Goal: Transaction & Acquisition: Purchase product/service

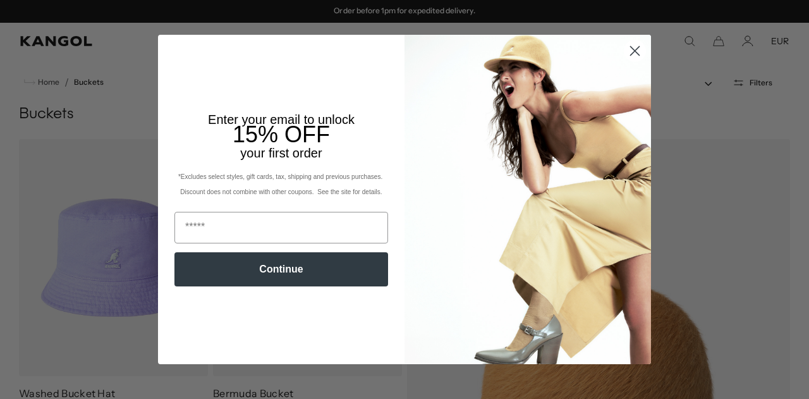
click at [628, 60] on circle "Close dialog" at bounding box center [634, 50] width 21 height 21
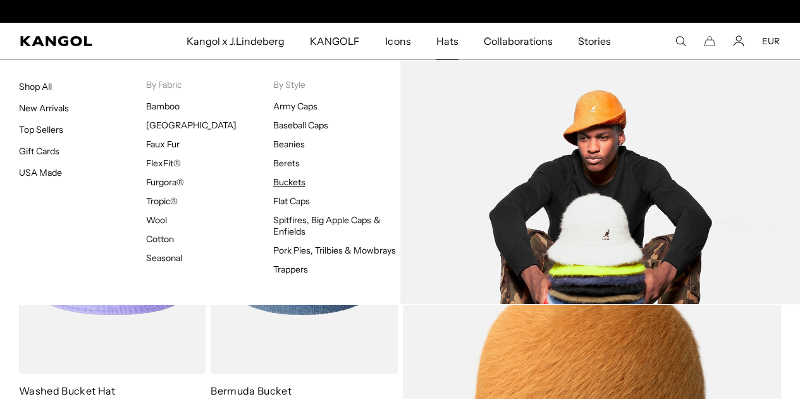
scroll to position [0, 260]
click at [281, 184] on link "Buckets" at bounding box center [289, 181] width 32 height 11
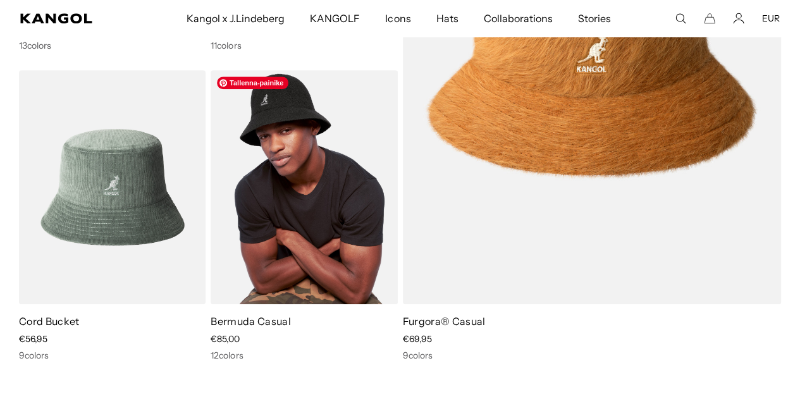
scroll to position [0, 260]
click at [315, 212] on img at bounding box center [303, 187] width 186 height 234
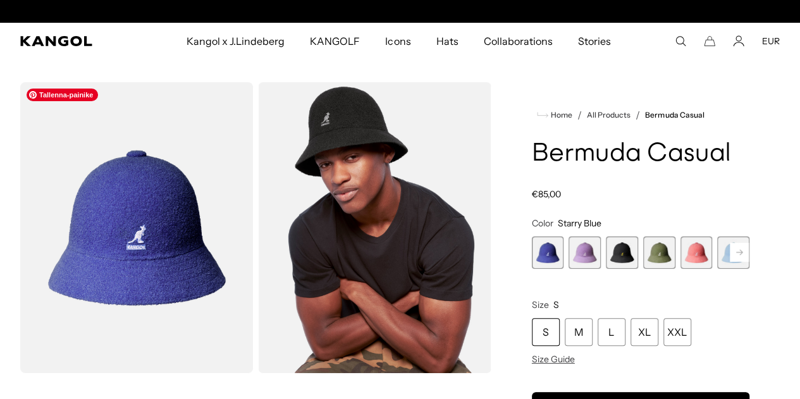
scroll to position [0, 260]
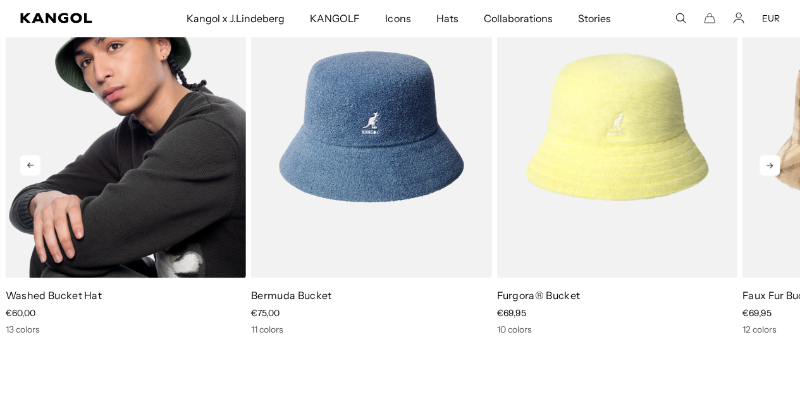
click at [150, 155] on img "1 of 10" at bounding box center [126, 126] width 240 height 301
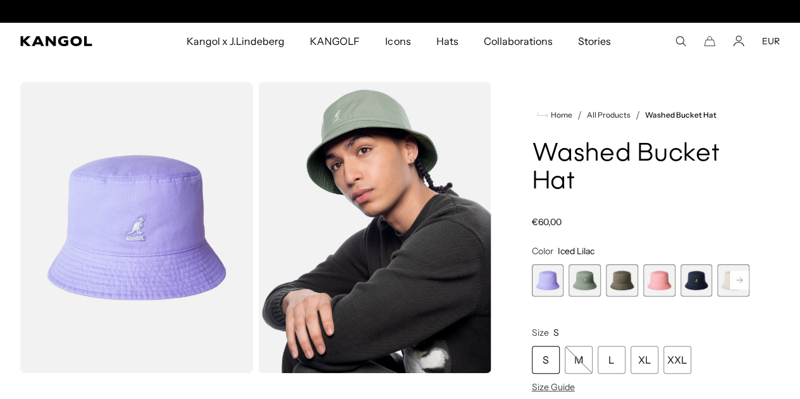
scroll to position [0, 260]
click at [624, 283] on span "3 of 13" at bounding box center [621, 280] width 32 height 32
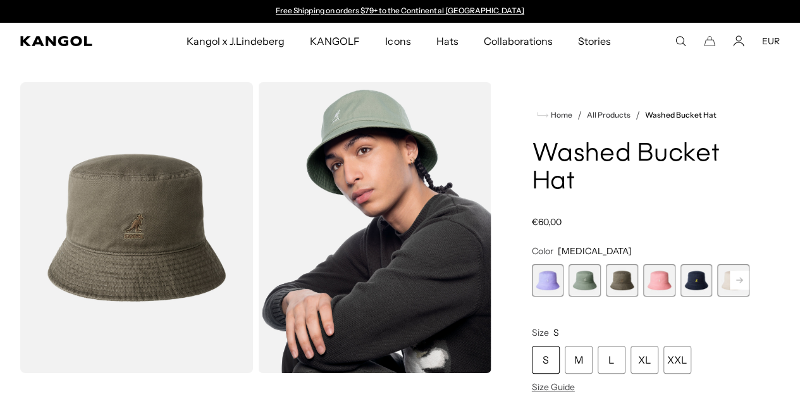
click at [729, 281] on rect at bounding box center [738, 280] width 19 height 19
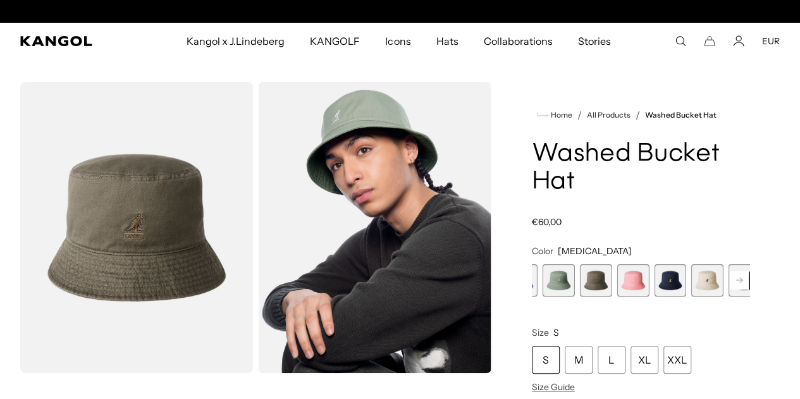
scroll to position [0, 260]
click at [729, 281] on rect at bounding box center [738, 280] width 19 height 19
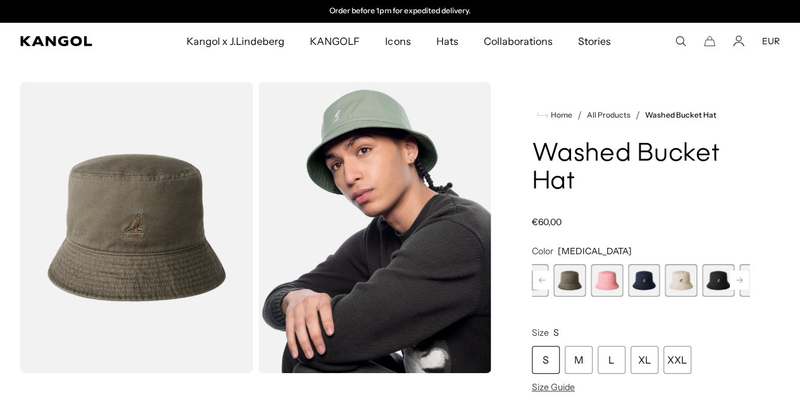
click at [729, 281] on rect at bounding box center [738, 280] width 19 height 19
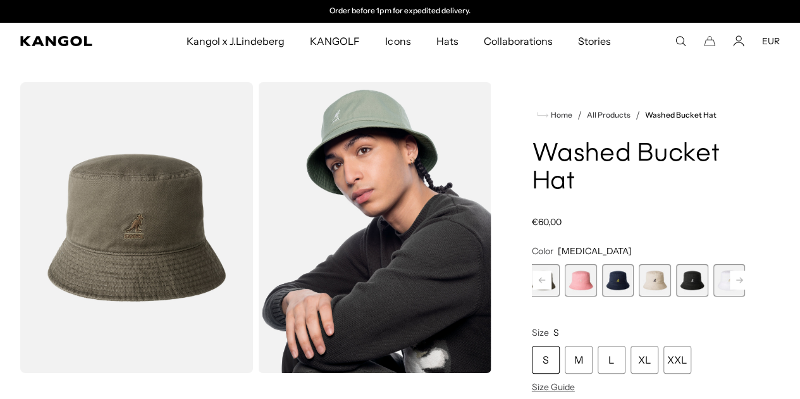
click at [729, 281] on rect at bounding box center [738, 280] width 19 height 19
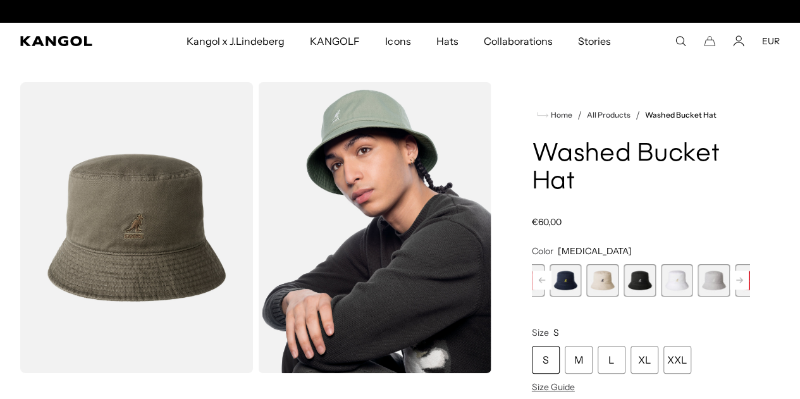
click at [729, 281] on rect at bounding box center [738, 280] width 19 height 19
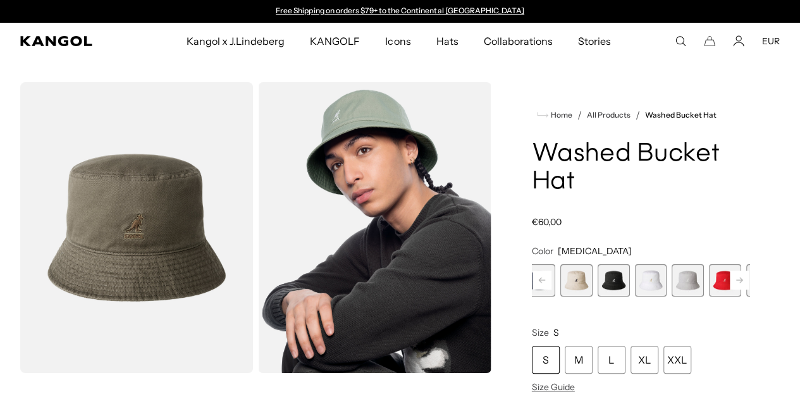
click at [729, 281] on rect at bounding box center [738, 280] width 19 height 19
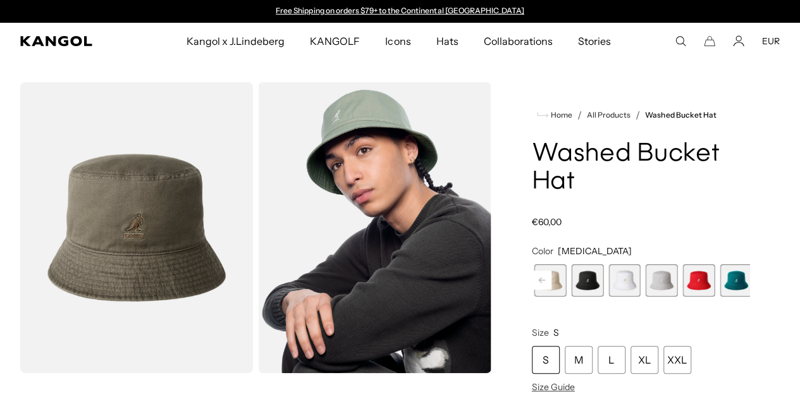
click at [707, 281] on div "Previous Next Iced Lilac Variant sold out or unavailable SAGE GREEN Variant sol…" at bounding box center [640, 280] width 217 height 32
click at [757, 280] on span "12 of 13" at bounding box center [773, 280] width 32 height 32
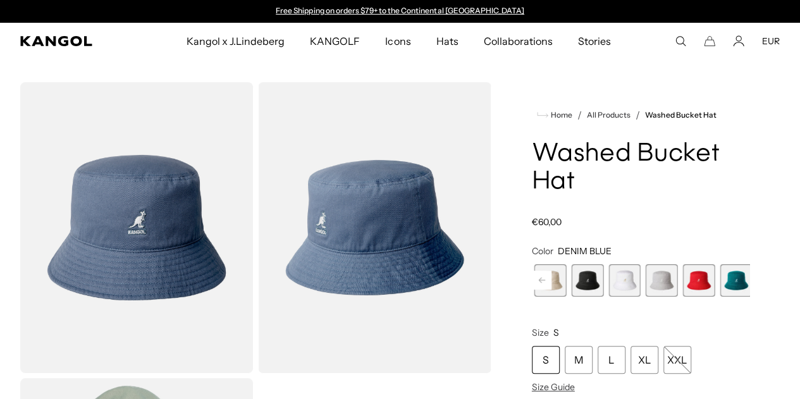
click at [645, 279] on span "9 of 13" at bounding box center [661, 280] width 32 height 32
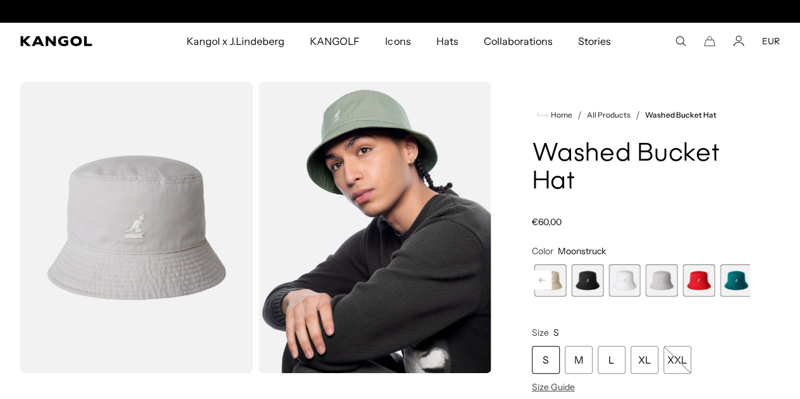
scroll to position [0, 260]
click at [551, 279] on rect at bounding box center [541, 280] width 19 height 19
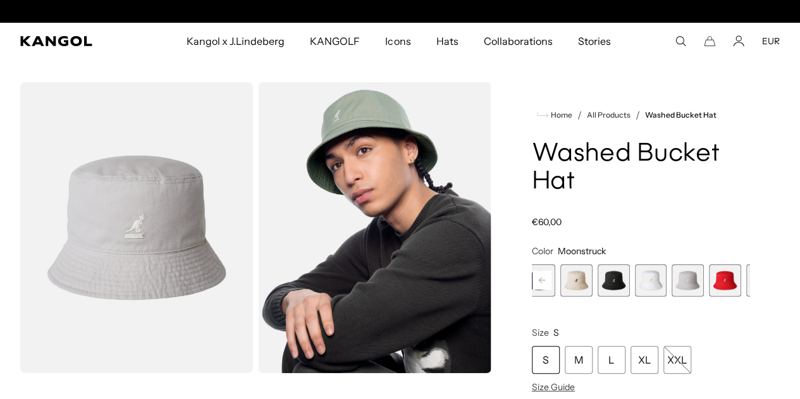
click at [551, 279] on rect at bounding box center [541, 280] width 19 height 19
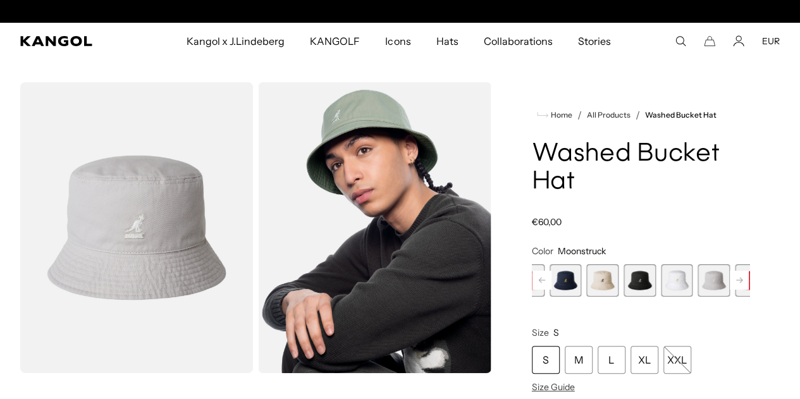
scroll to position [0, 0]
click at [551, 279] on rect at bounding box center [541, 280] width 19 height 19
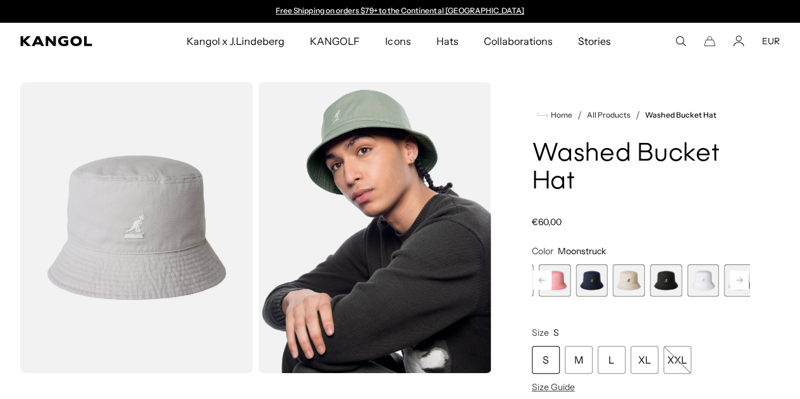
click at [551, 279] on rect at bounding box center [541, 280] width 19 height 19
click at [638, 283] on span "6 of 13" at bounding box center [654, 280] width 32 height 32
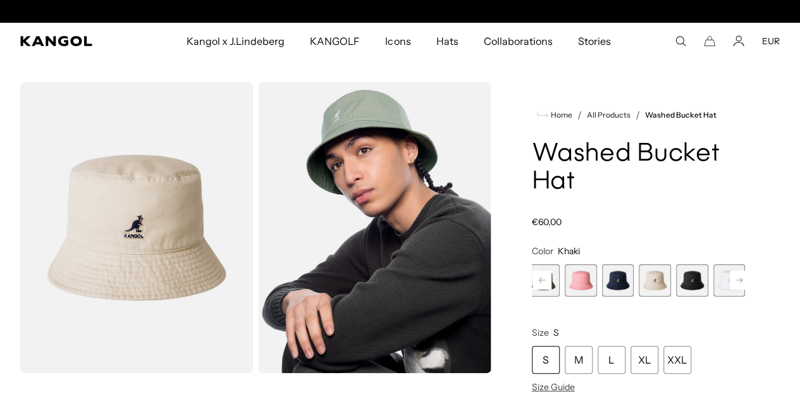
scroll to position [0, 260]
click at [551, 283] on rect at bounding box center [541, 280] width 19 height 19
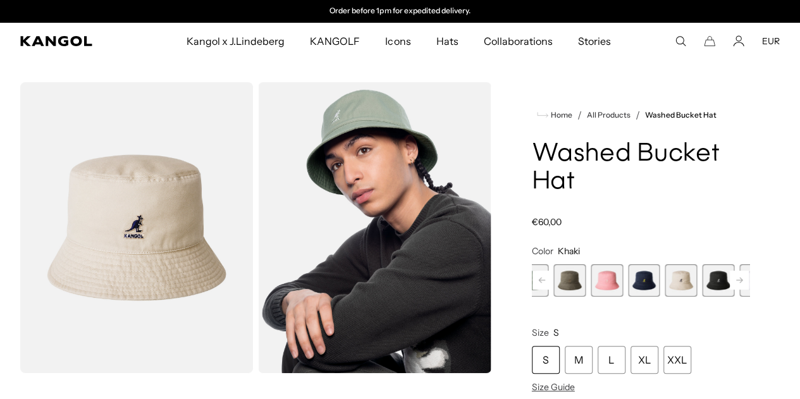
click at [551, 283] on rect at bounding box center [541, 280] width 19 height 19
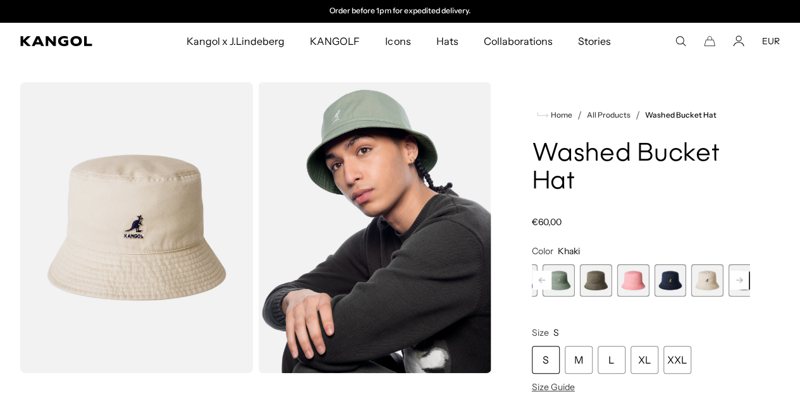
click at [551, 283] on rect at bounding box center [541, 280] width 19 height 19
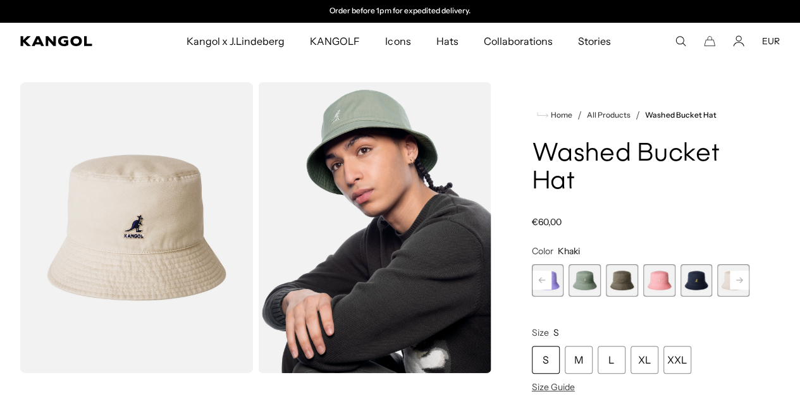
click at [551, 283] on rect at bounding box center [541, 280] width 19 height 19
click at [564, 283] on span "1 of 13" at bounding box center [548, 280] width 32 height 32
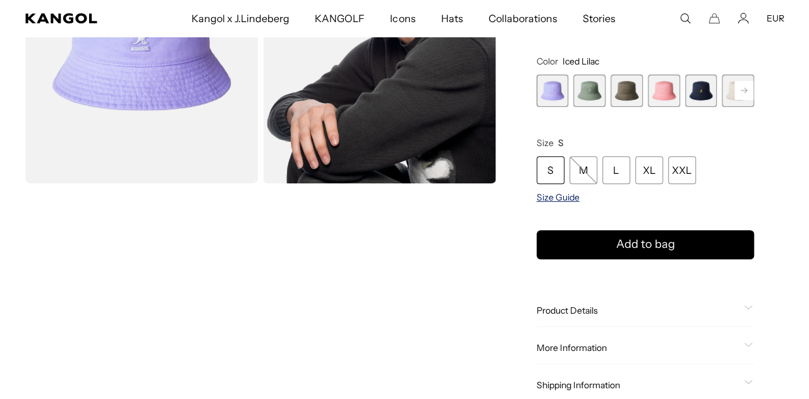
scroll to position [0, 260]
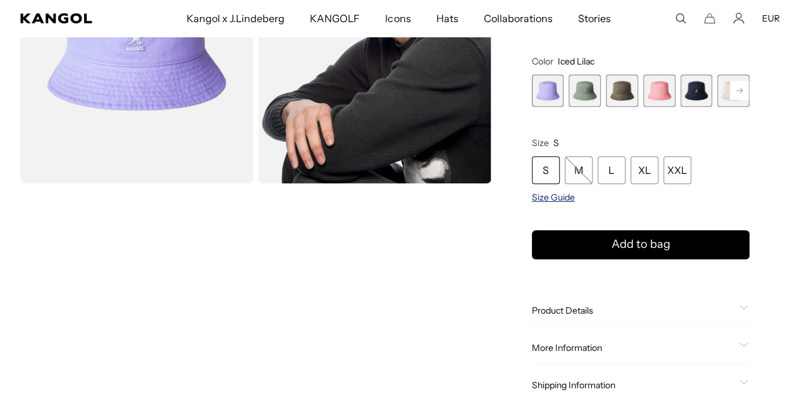
click at [575, 203] on span "Size Guide" at bounding box center [553, 197] width 43 height 11
